Goal: Consume media (video, audio): Consume media (video, audio)

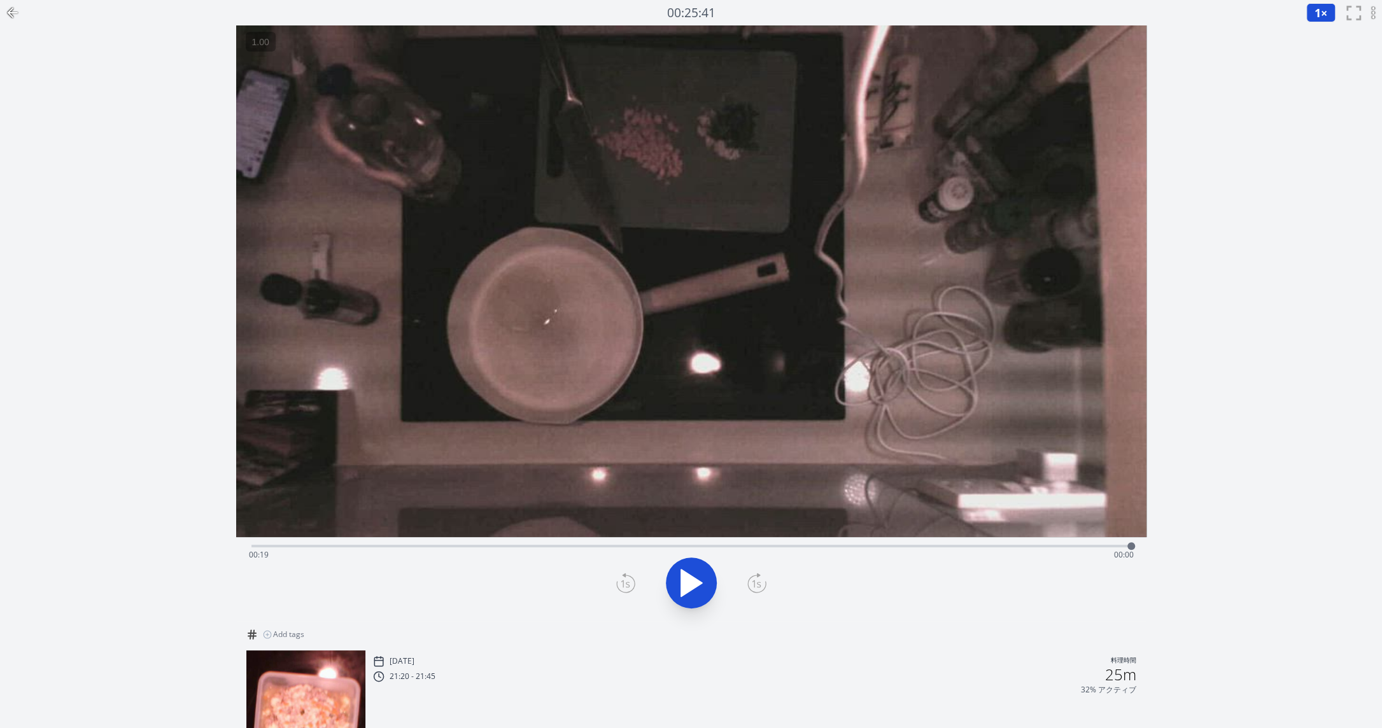
click at [691, 589] on icon at bounding box center [691, 583] width 21 height 27
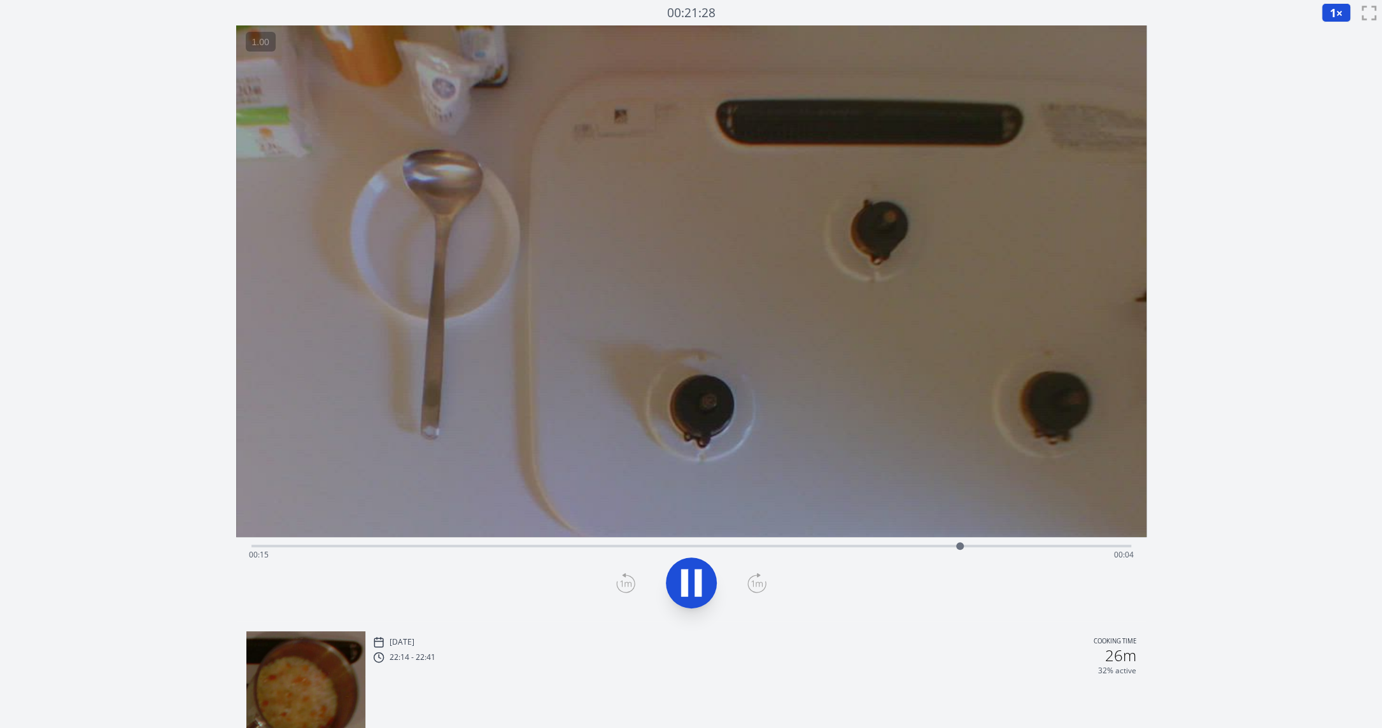
click at [690, 595] on icon at bounding box center [692, 583] width 36 height 36
click at [700, 545] on div "Time elapsed: 00:15 Time remaining: 00:04" at bounding box center [691, 555] width 885 height 20
click at [786, 537] on video at bounding box center [691, 281] width 910 height 512
click at [836, 552] on div "Time elapsed: 00:09 Time remaining: 00:10" at bounding box center [691, 555] width 885 height 20
click at [860, 544] on div "Time elapsed: 00:12 Time remaining: 00:07" at bounding box center [691, 544] width 880 height 15
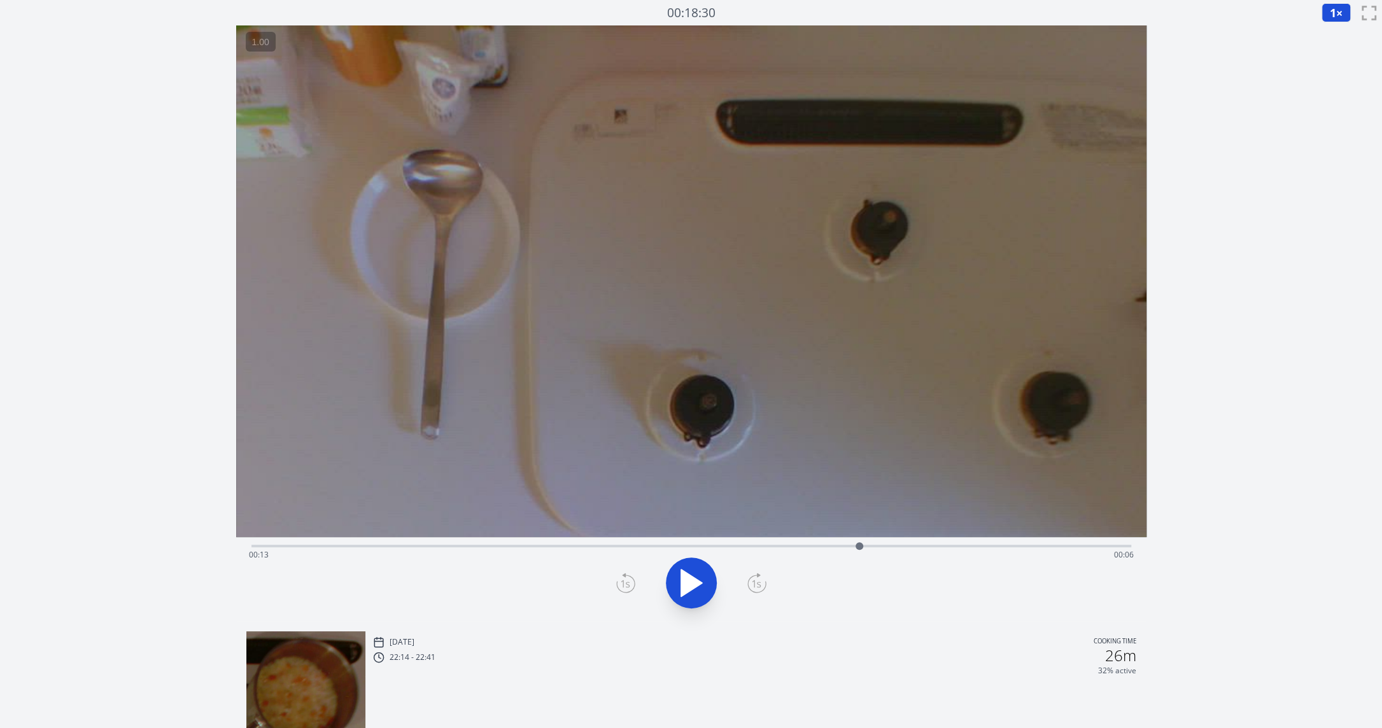
click at [898, 548] on div "Time elapsed: 00:13 Time remaining: 00:06" at bounding box center [691, 555] width 885 height 20
click at [930, 547] on div "Time elapsed: 00:14 Time remaining: 00:06" at bounding box center [691, 555] width 885 height 20
click at [909, 547] on div "Time elapsed: 00:14 Time remaining: 00:05" at bounding box center [691, 555] width 885 height 20
click at [913, 547] on div at bounding box center [909, 546] width 19 height 19
click at [902, 547] on div "Time elapsed: 00:14 Time remaining: 00:05" at bounding box center [691, 555] width 885 height 20
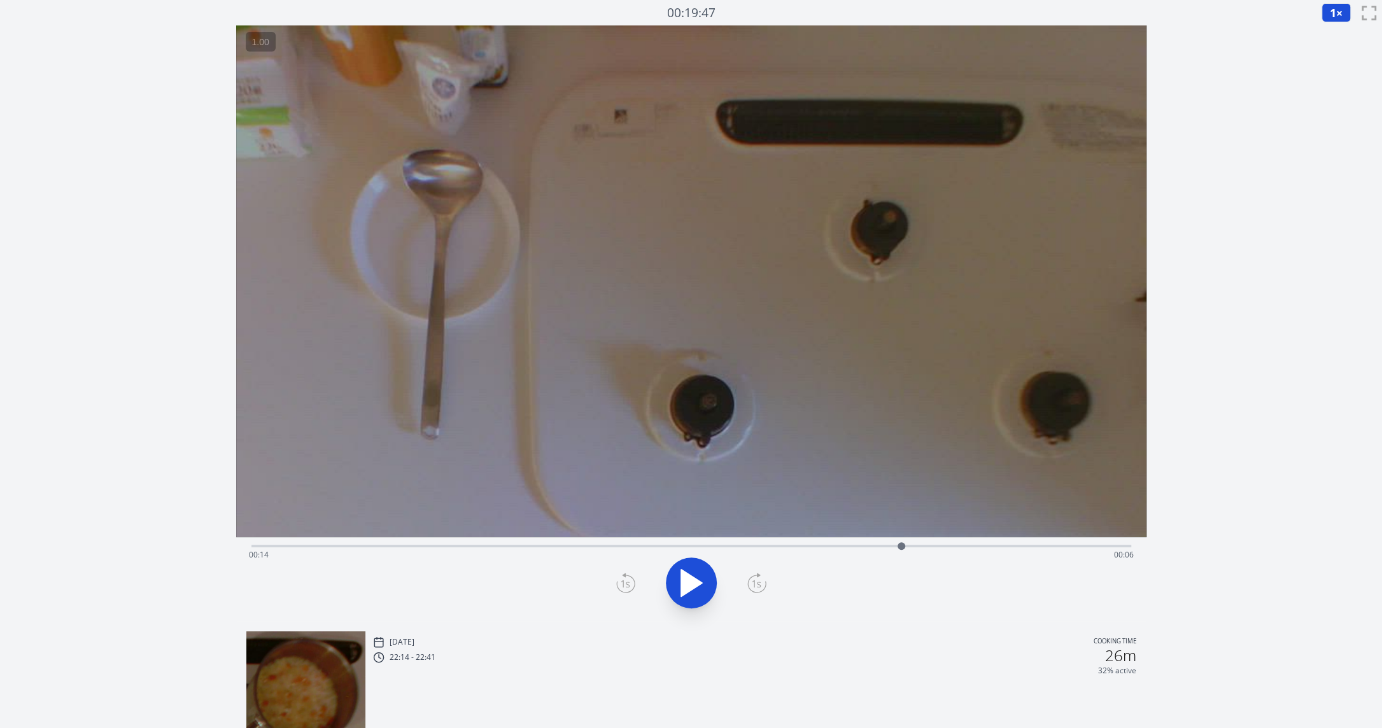
click at [890, 546] on div "Time elapsed: 00:14 Time remaining: 00:06" at bounding box center [691, 555] width 885 height 20
click at [890, 546] on div at bounding box center [890, 546] width 8 height 8
click at [756, 583] on icon at bounding box center [756, 585] width 9 height 8
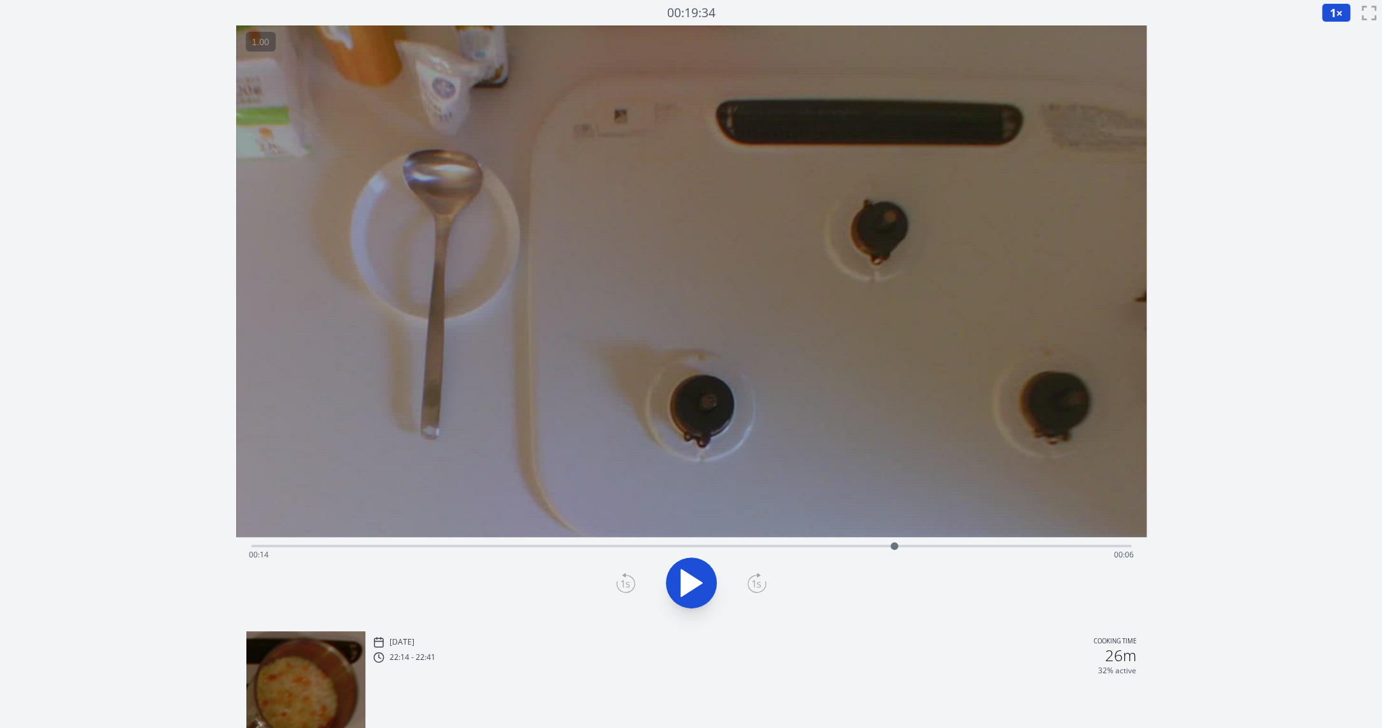
click at [756, 583] on icon at bounding box center [756, 585] width 9 height 8
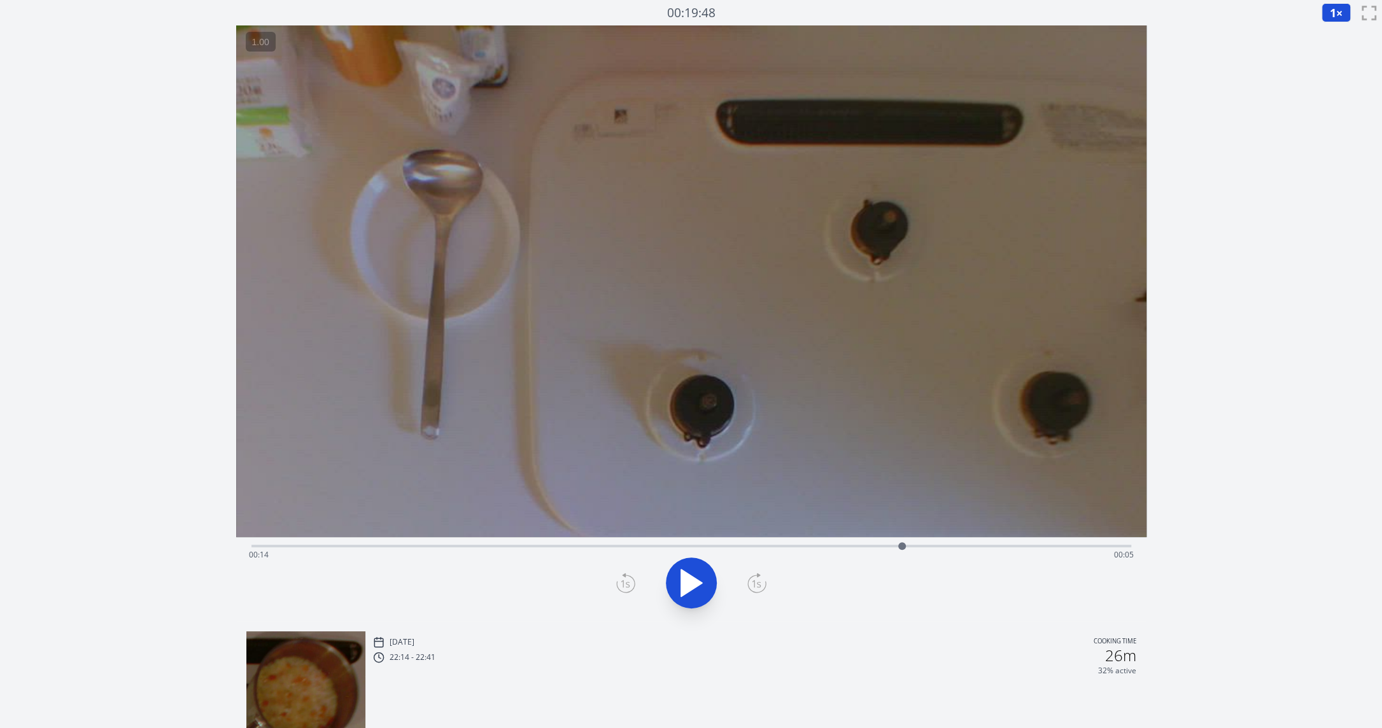
click at [756, 583] on icon at bounding box center [756, 585] width 9 height 8
click at [625, 586] on icon at bounding box center [625, 583] width 19 height 20
click at [749, 578] on icon at bounding box center [757, 584] width 18 height 17
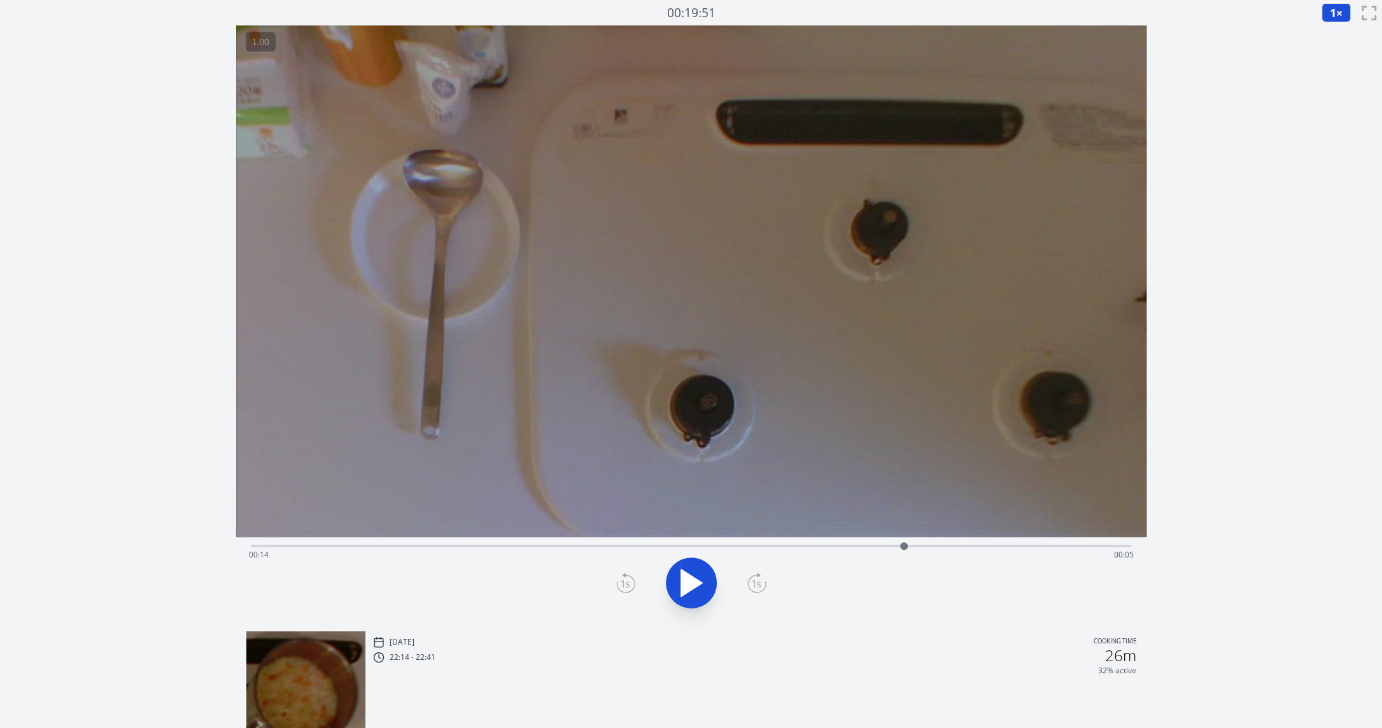
click at [749, 578] on icon at bounding box center [757, 584] width 18 height 17
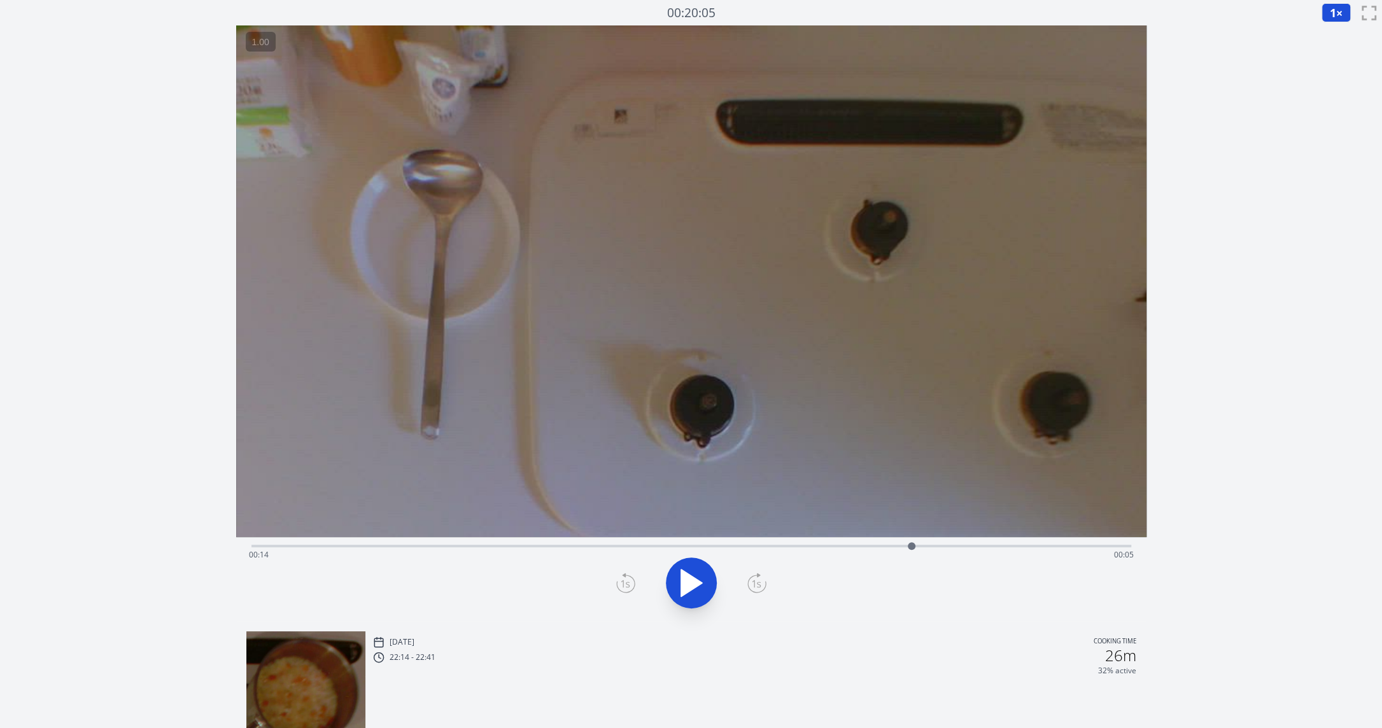
click at [749, 578] on icon at bounding box center [757, 584] width 18 height 17
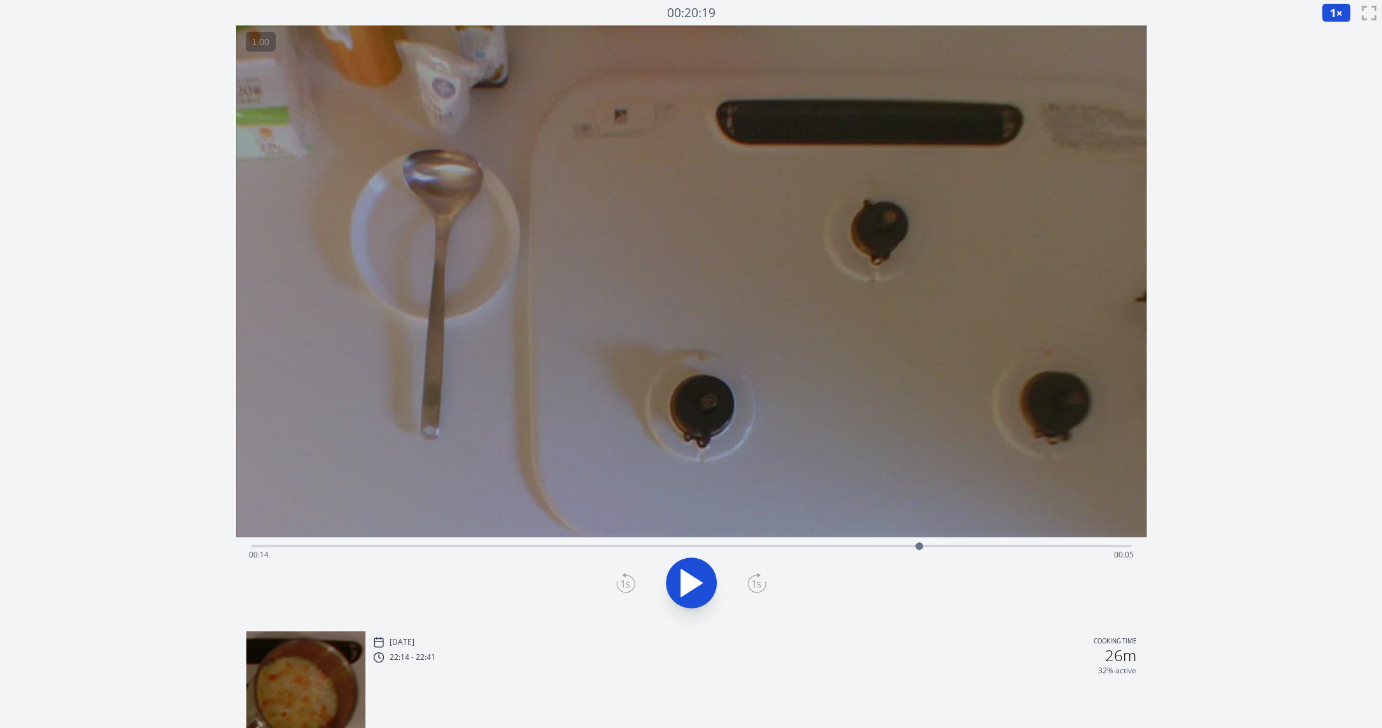
click at [749, 578] on icon at bounding box center [757, 584] width 18 height 17
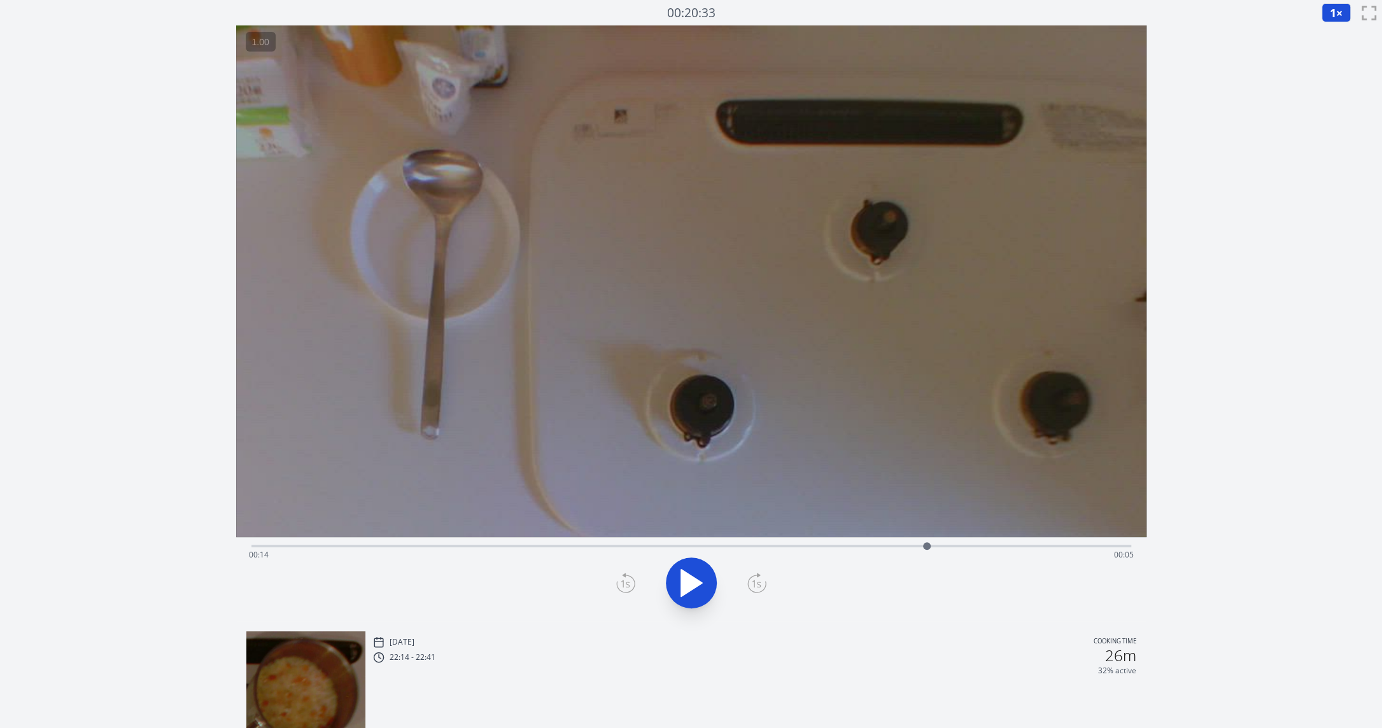
click at [749, 578] on icon at bounding box center [757, 584] width 18 height 17
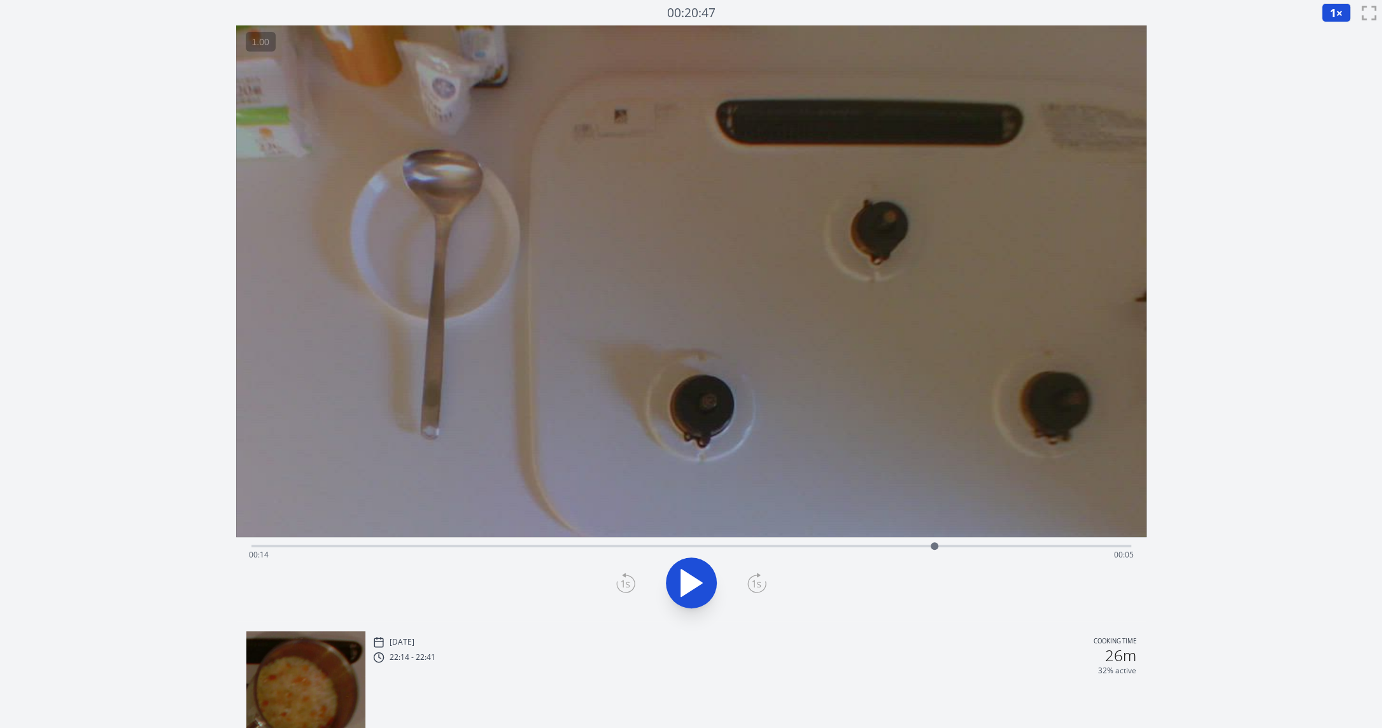
click at [749, 578] on icon at bounding box center [757, 584] width 18 height 17
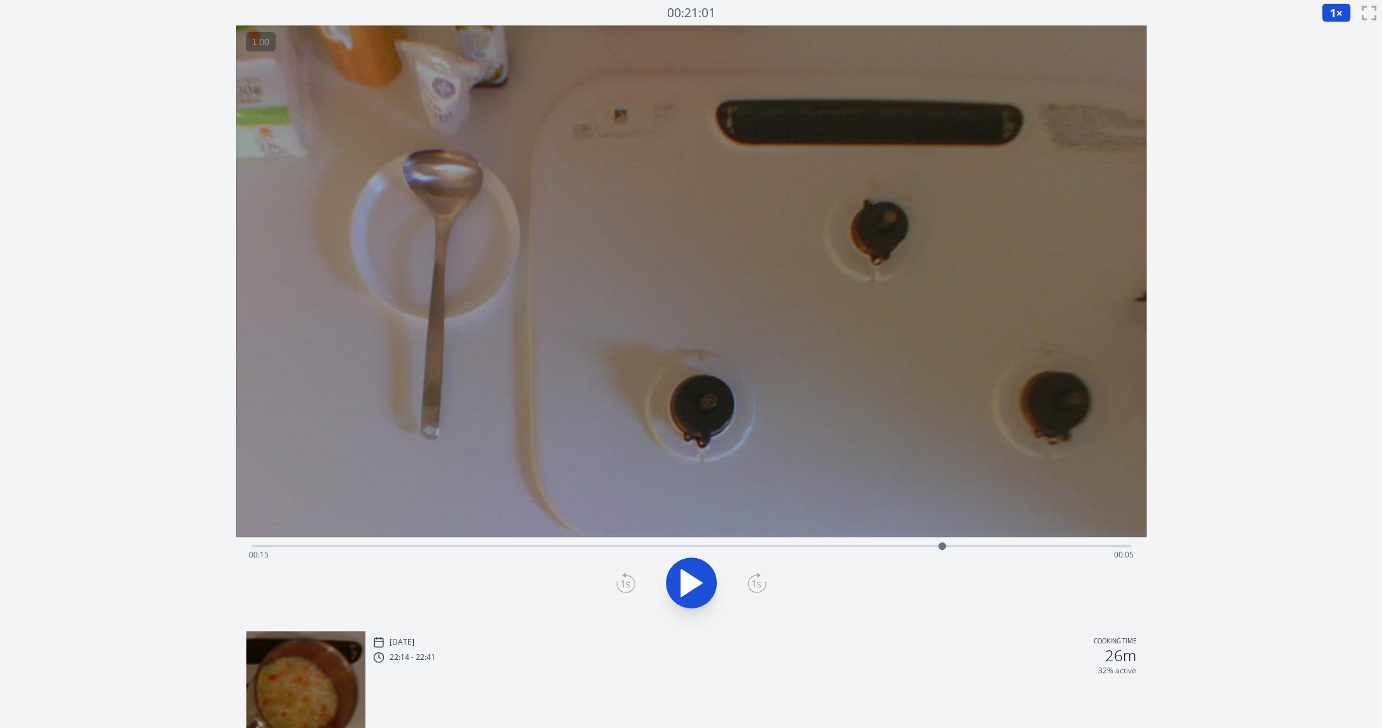
click at [749, 578] on icon at bounding box center [757, 584] width 18 height 17
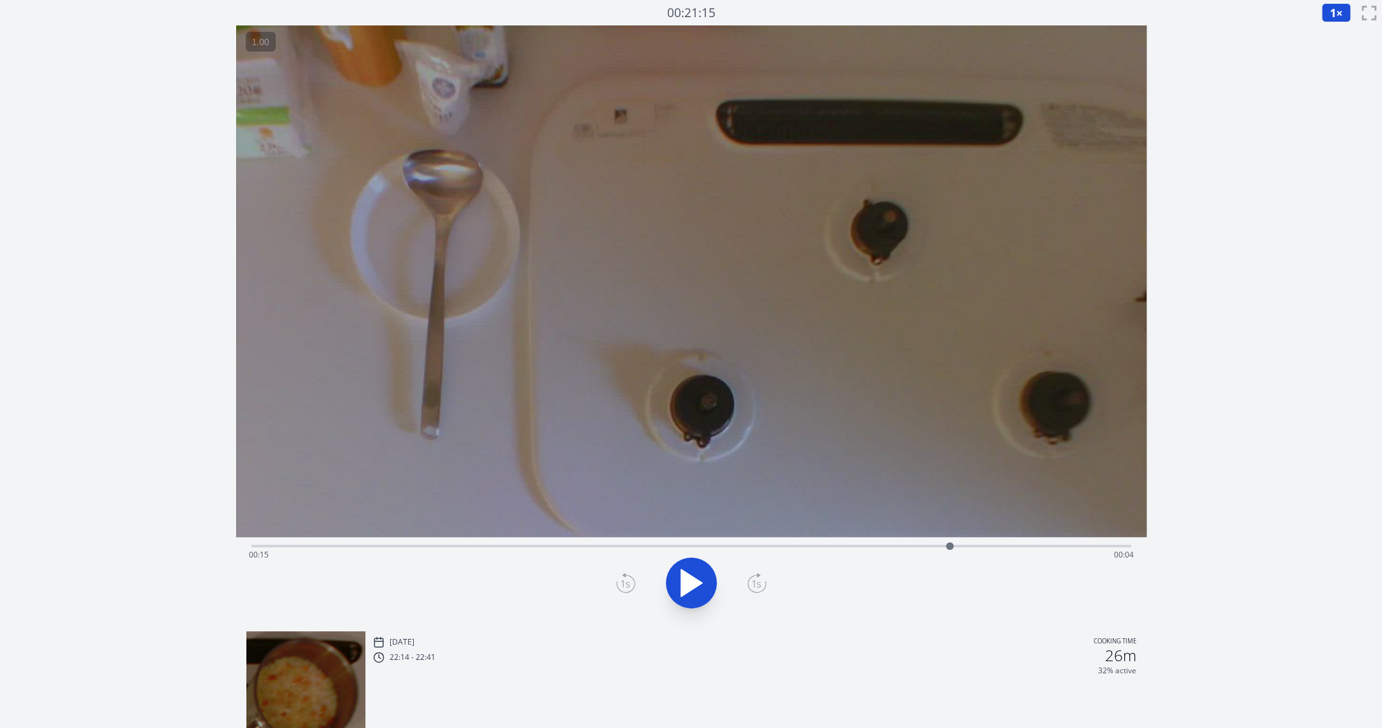
click at [749, 578] on icon at bounding box center [757, 584] width 18 height 17
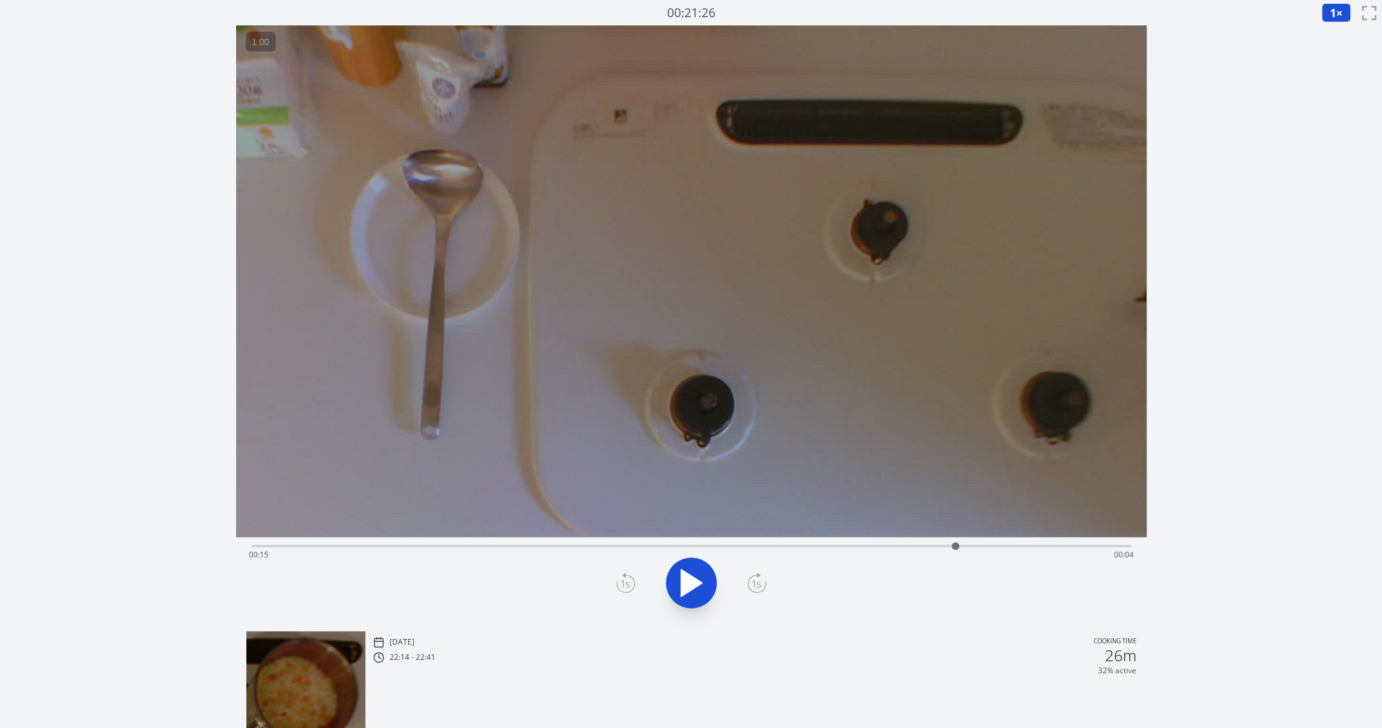
click at [749, 578] on icon at bounding box center [757, 584] width 18 height 17
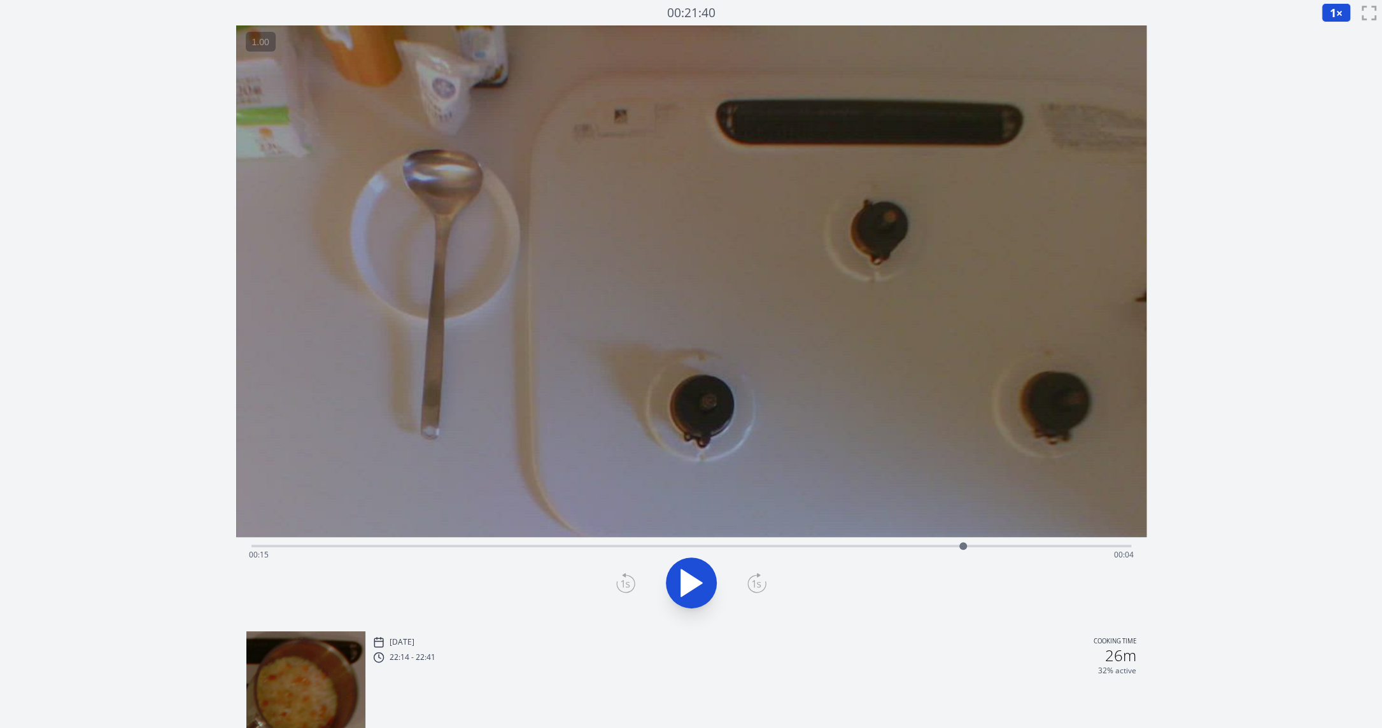
click at [749, 578] on icon at bounding box center [757, 584] width 18 height 17
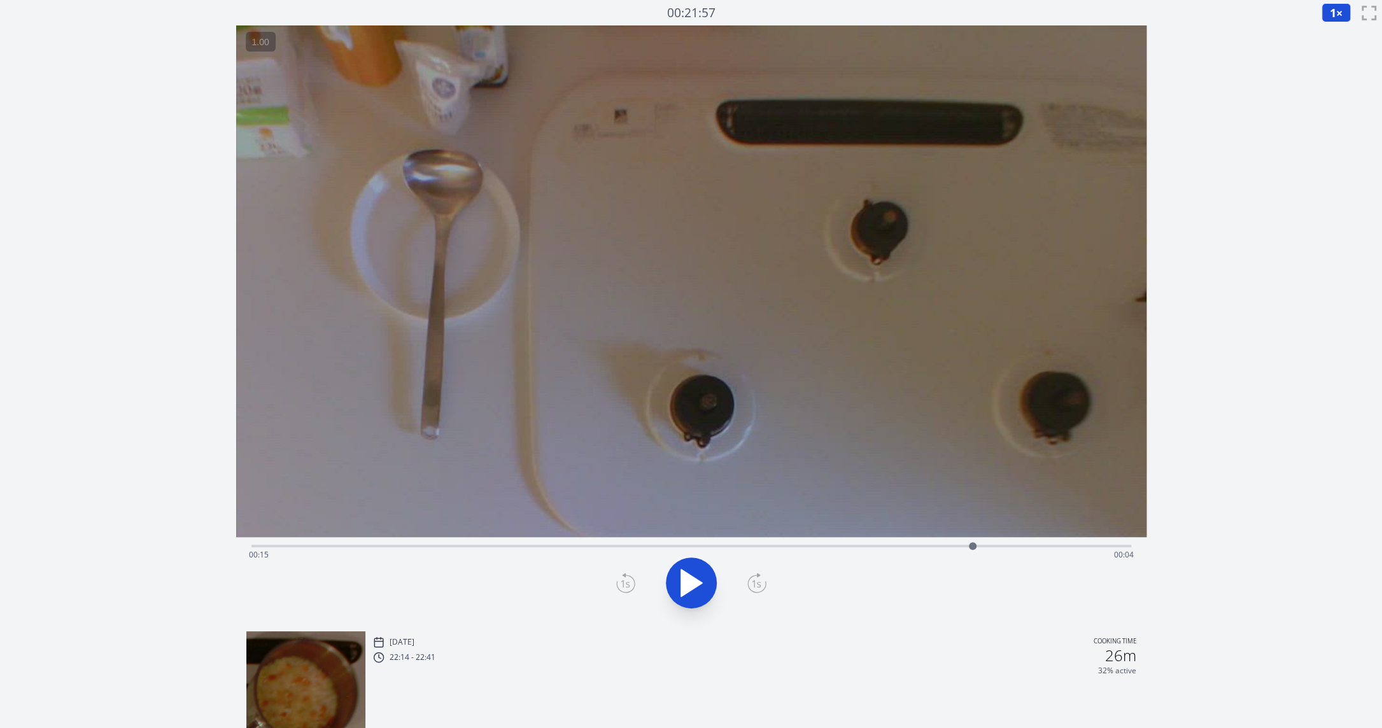
click at [749, 578] on icon at bounding box center [757, 584] width 18 height 17
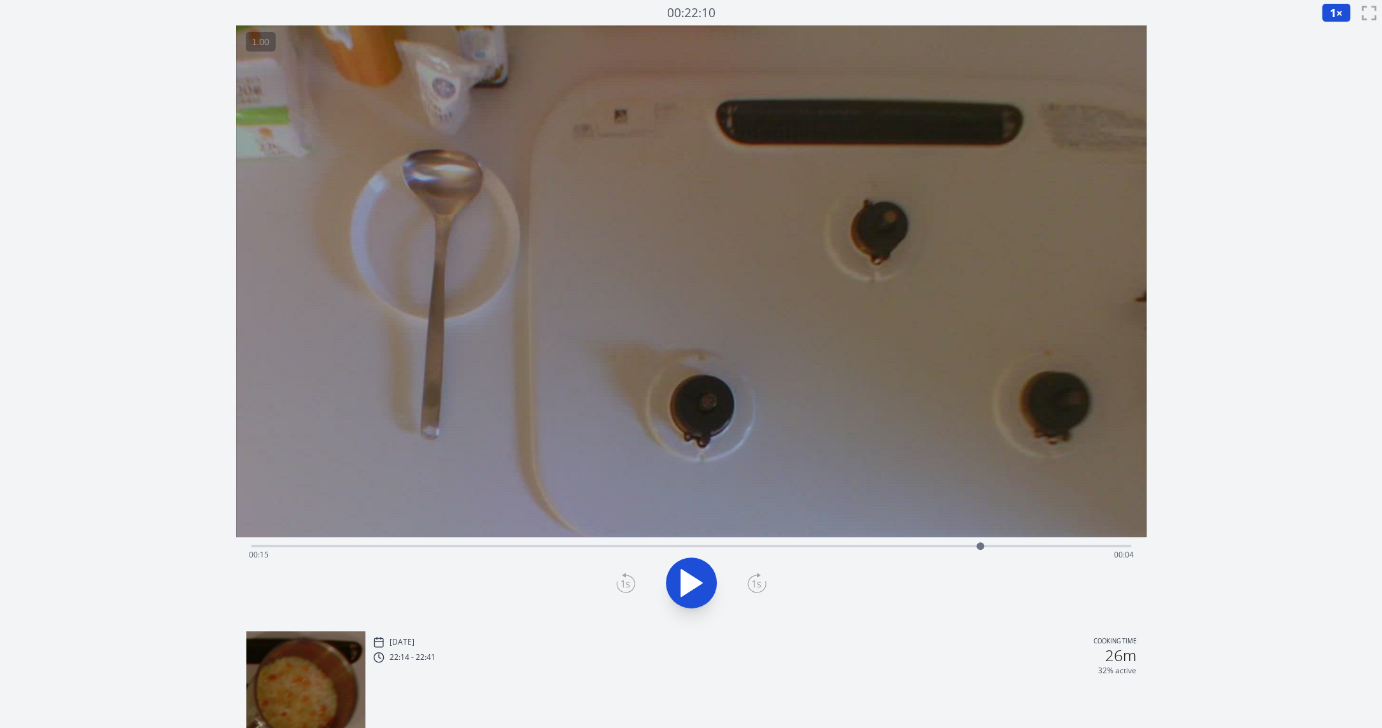
click at [749, 578] on icon at bounding box center [757, 584] width 18 height 17
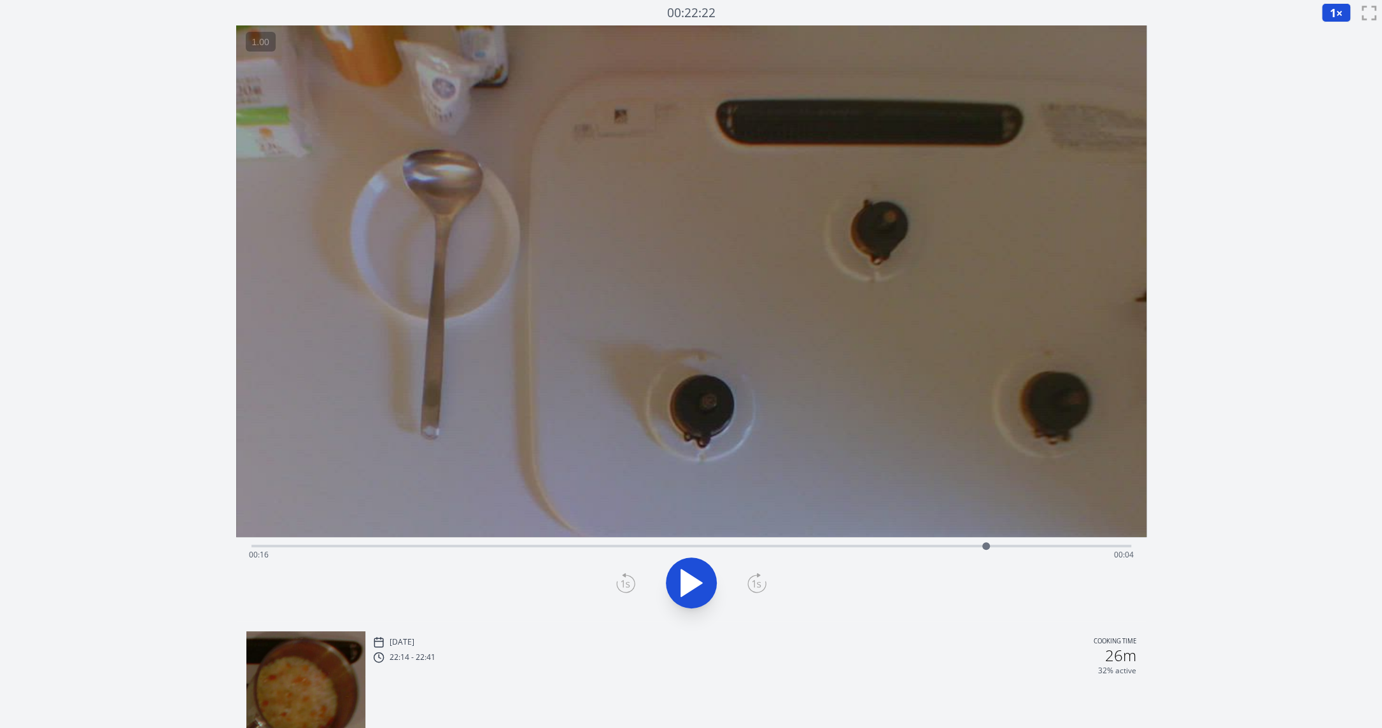
click at [749, 578] on icon at bounding box center [757, 584] width 18 height 17
click at [595, 618] on div "Time elapsed: 00:16 Time remaining: 00:04" at bounding box center [691, 579] width 910 height 84
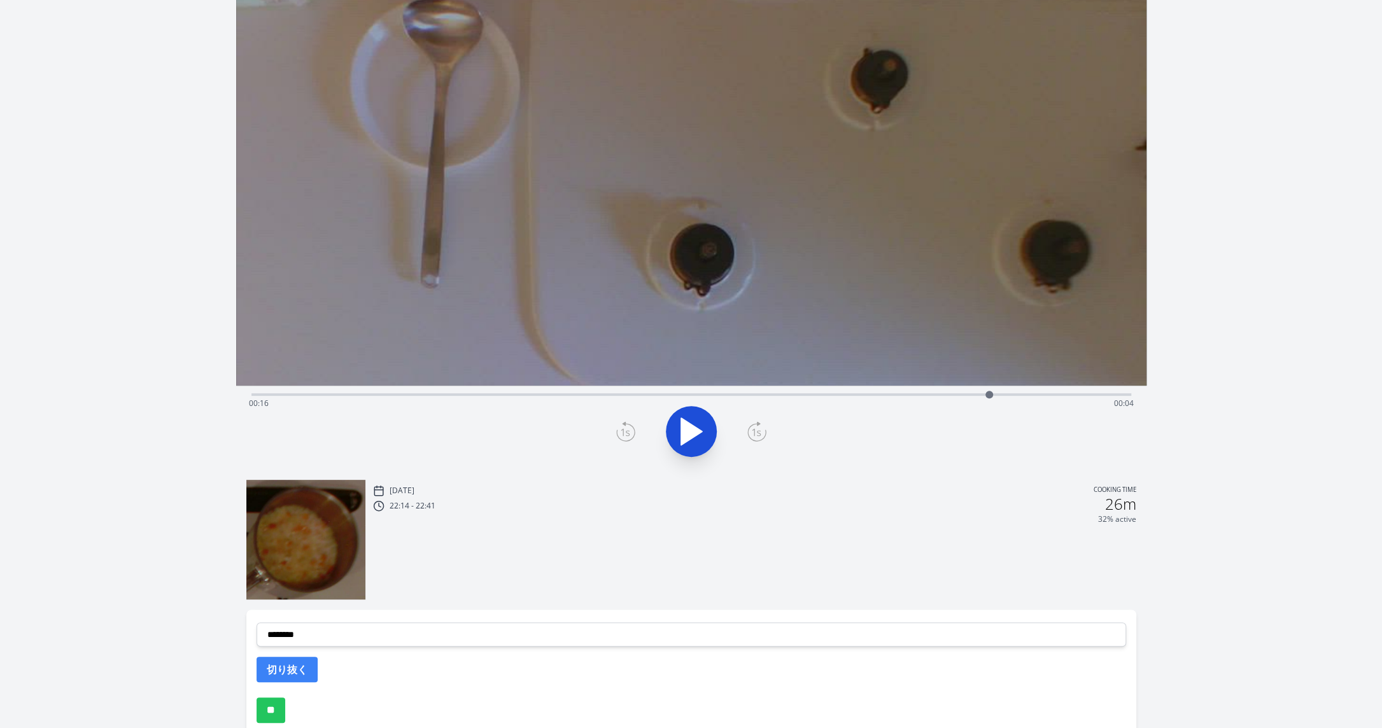
scroll to position [217, 0]
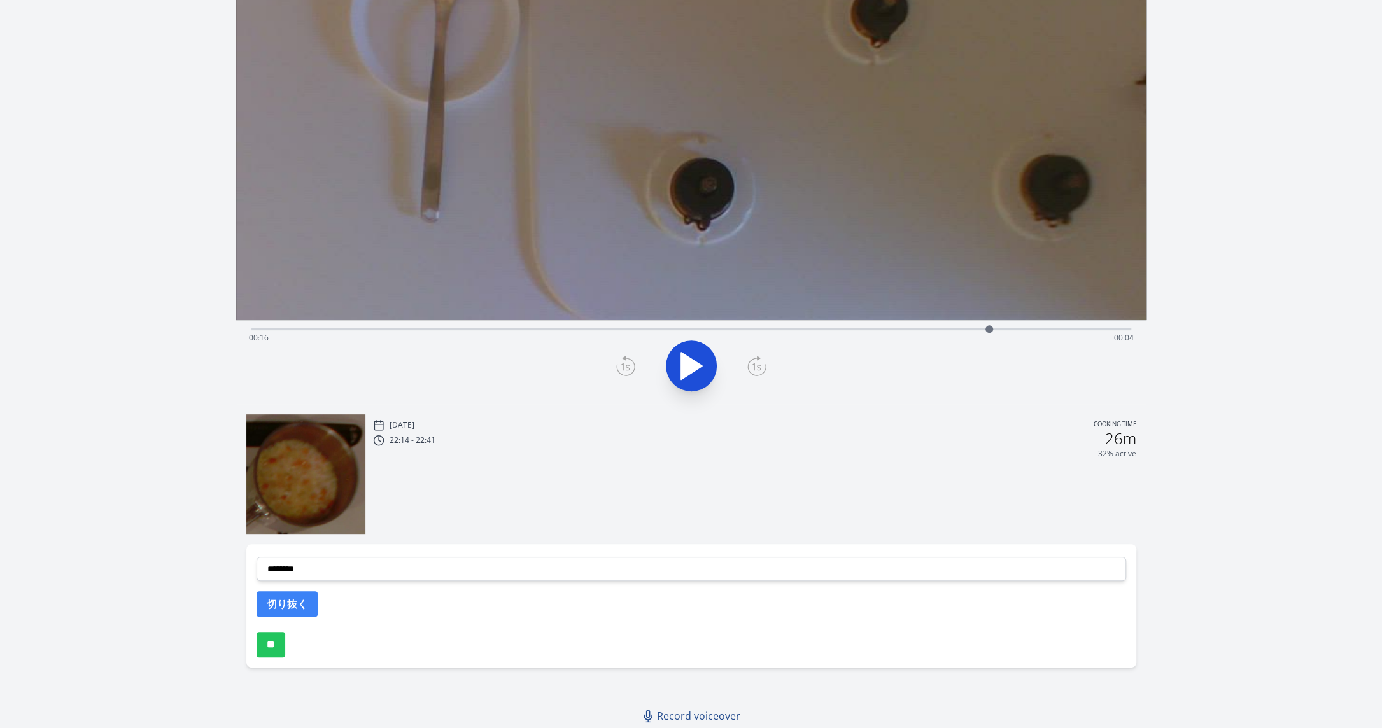
click at [676, 711] on span "Record voiceover" at bounding box center [698, 716] width 83 height 15
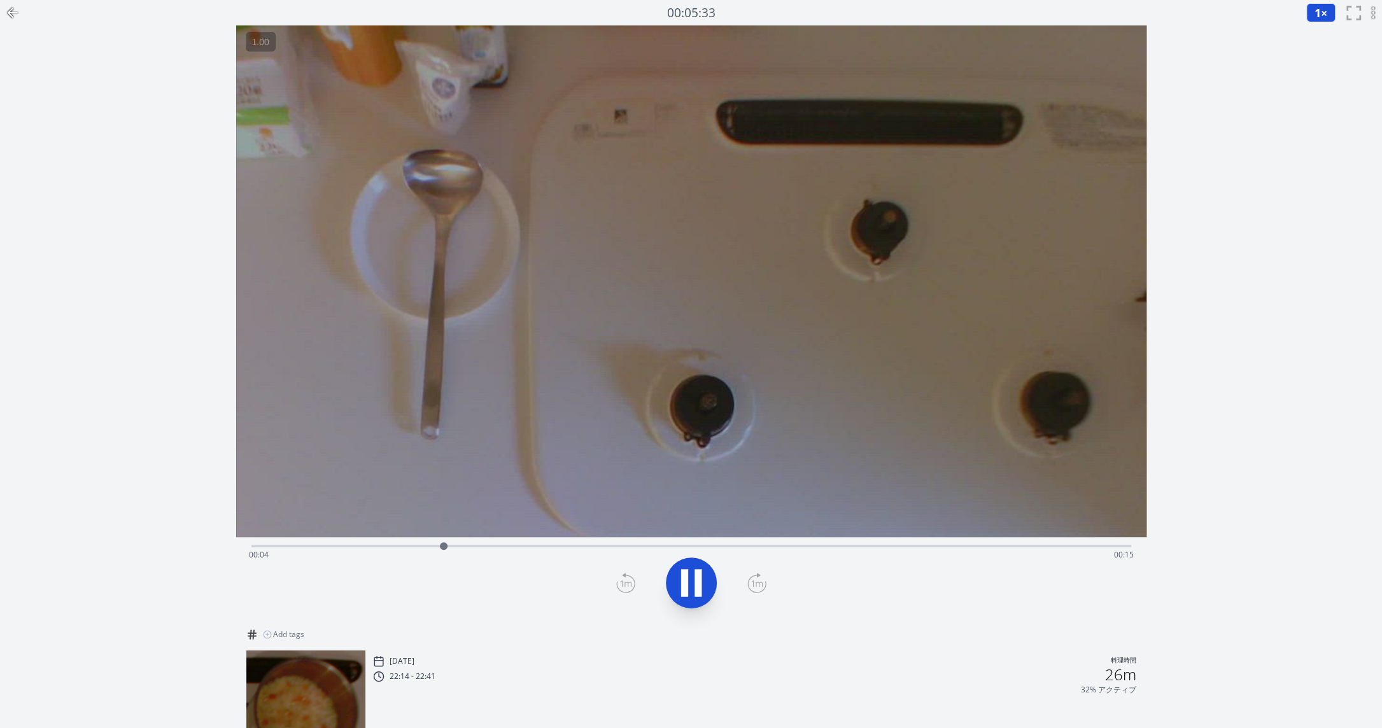
click at [686, 587] on icon at bounding box center [684, 583] width 7 height 27
click at [686, 587] on icon at bounding box center [691, 583] width 21 height 27
click at [686, 587] on icon at bounding box center [684, 583] width 7 height 27
